Goal: Find specific page/section: Find specific page/section

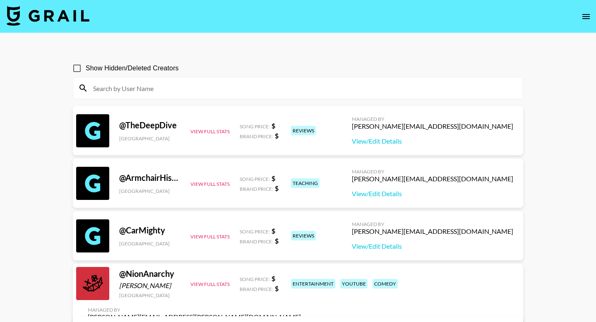
click at [291, 86] on input at bounding box center [302, 88] width 429 height 13
click at [261, 90] on input at bounding box center [302, 88] width 429 height 13
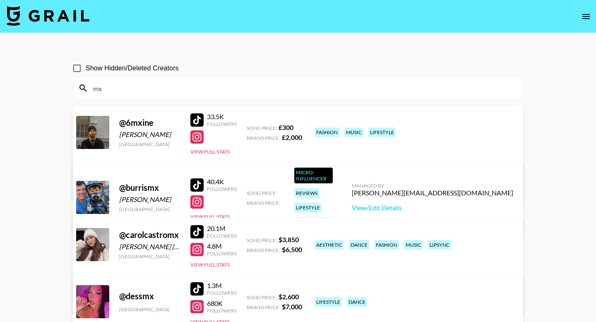
type input "m"
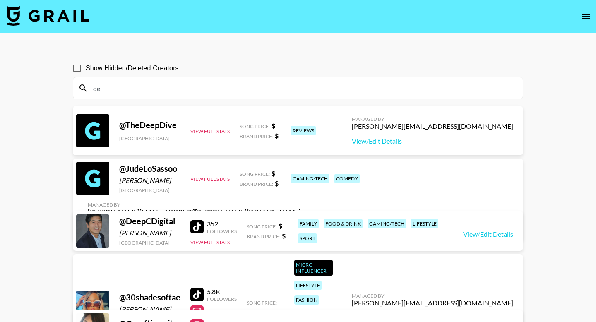
type input "d"
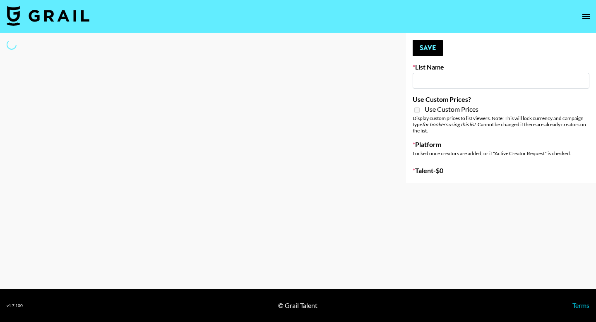
type input "Shokz"
select select "Song"
